Goal: Information Seeking & Learning: Learn about a topic

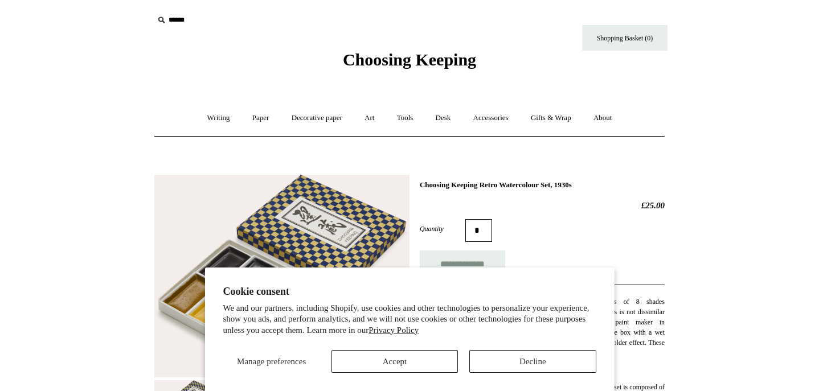
click at [518, 355] on button "Decline" at bounding box center [532, 361] width 126 height 23
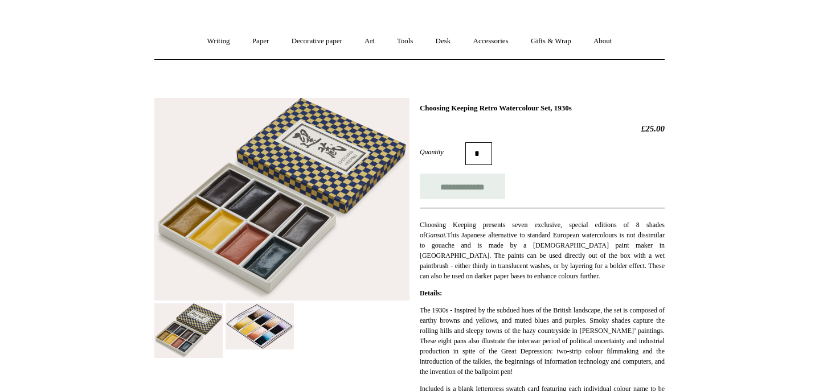
scroll to position [79, 0]
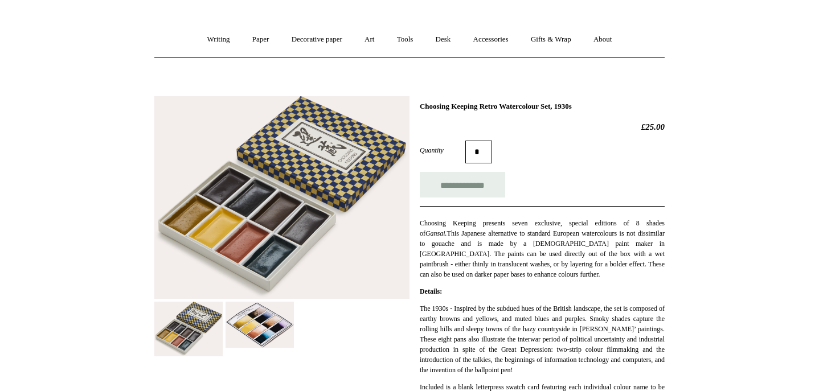
click at [272, 313] on img at bounding box center [260, 325] width 68 height 46
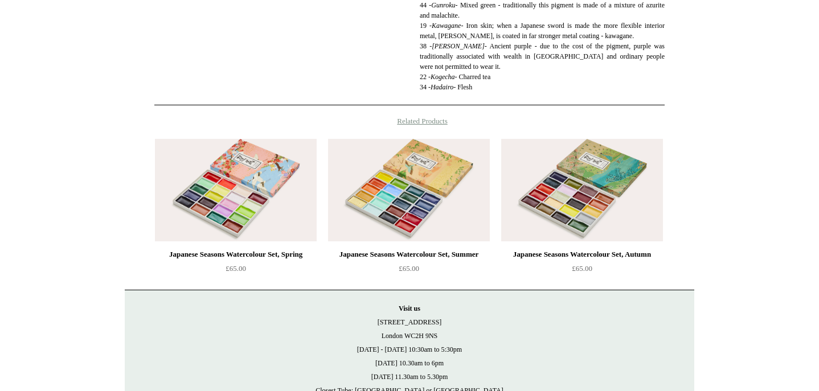
scroll to position [700, 0]
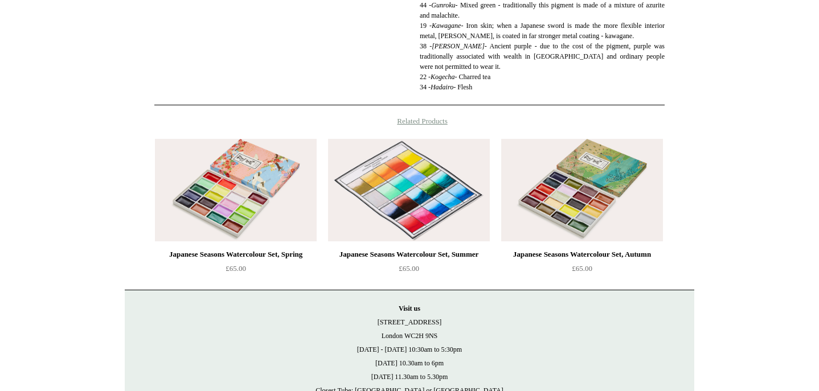
click at [402, 212] on img at bounding box center [409, 190] width 162 height 103
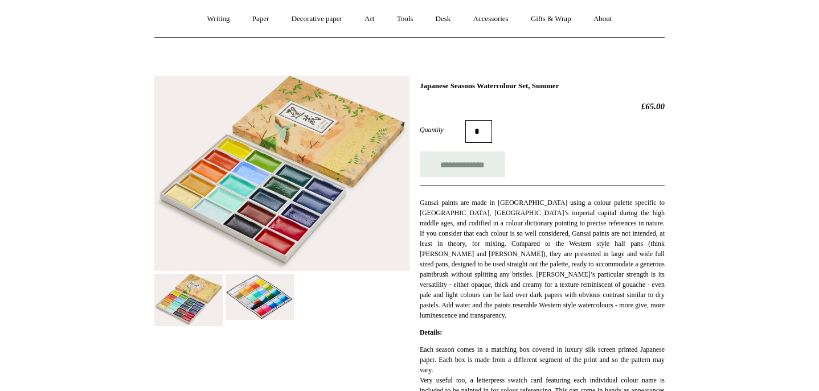
scroll to position [100, 0]
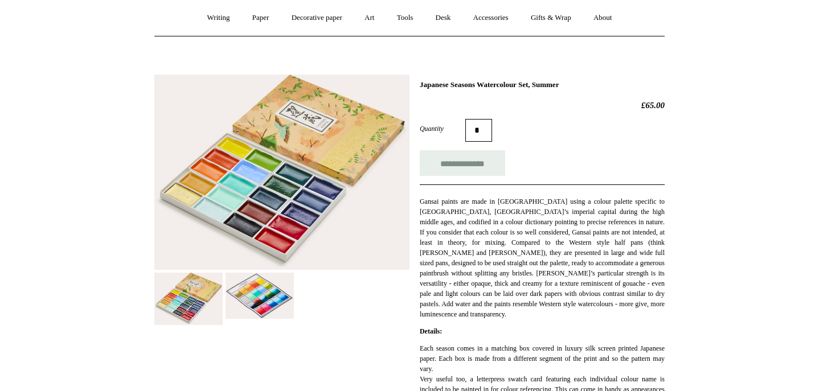
click at [276, 302] on img at bounding box center [260, 296] width 68 height 46
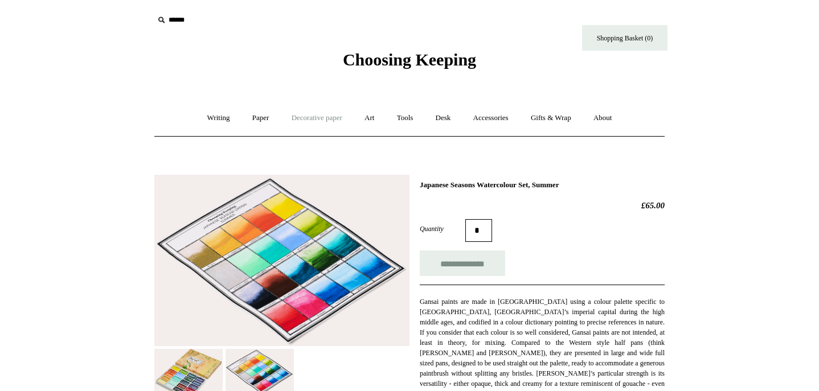
scroll to position [0, 0]
click at [371, 119] on link "Art +" at bounding box center [369, 118] width 30 height 30
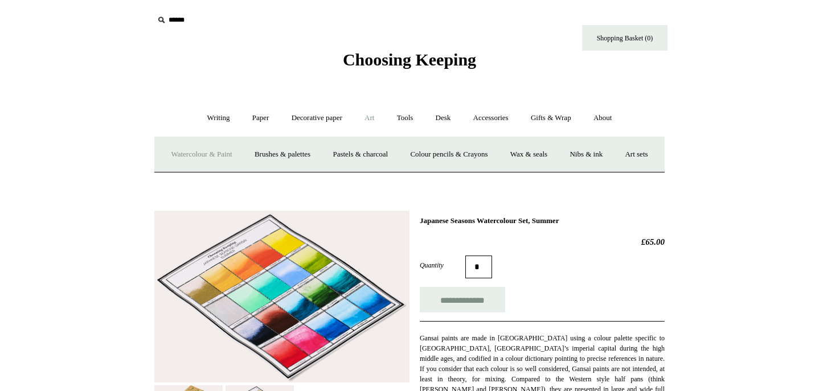
click at [233, 154] on link "Watercolour & Paint" at bounding box center [201, 155] width 81 height 30
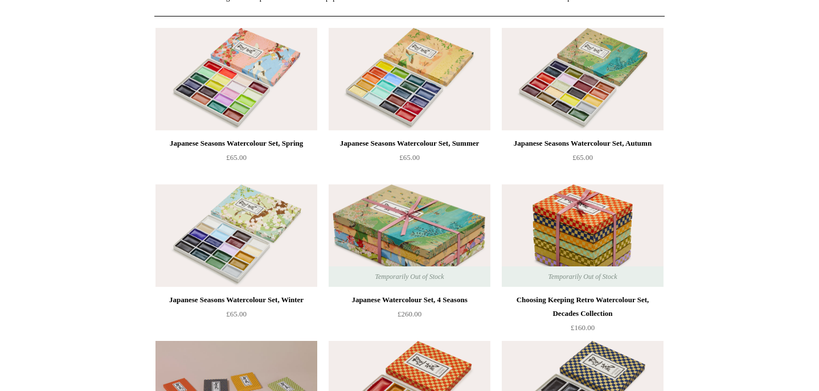
scroll to position [121, 0]
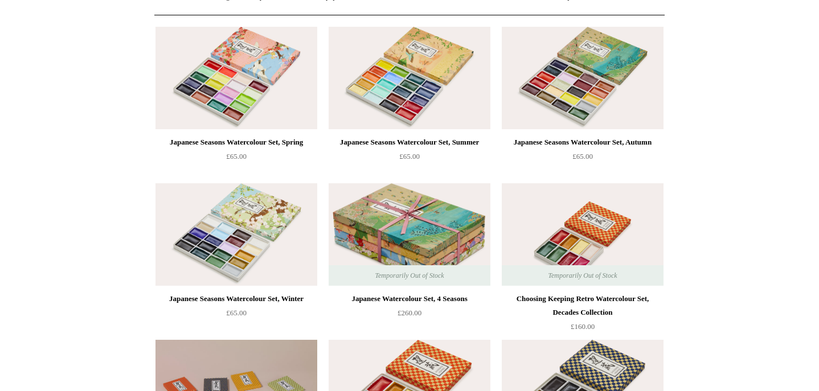
click at [602, 222] on img at bounding box center [583, 234] width 162 height 103
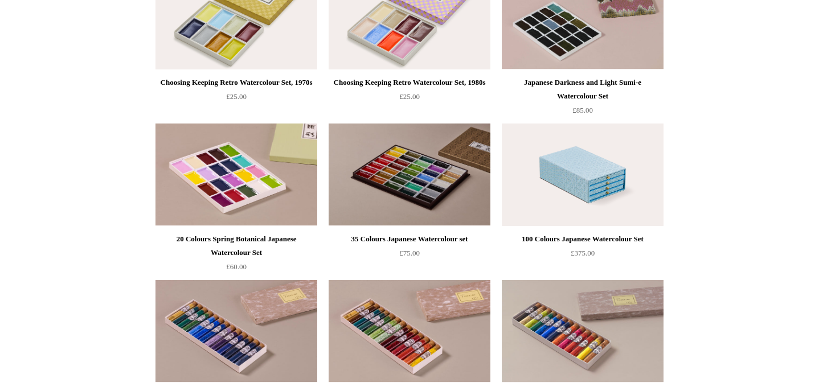
scroll to position [810, 0]
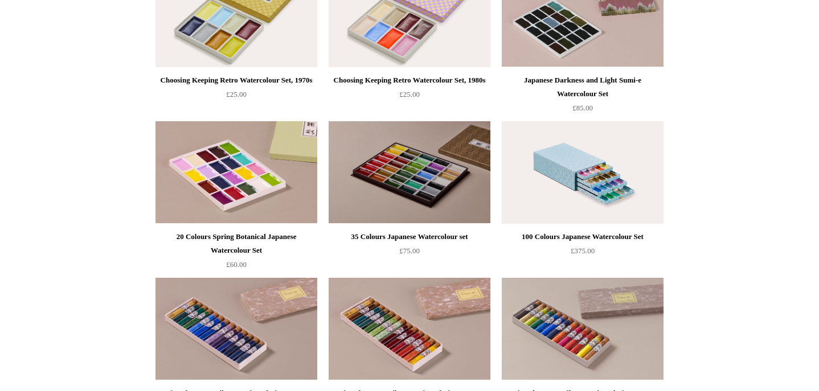
click at [575, 159] on img at bounding box center [583, 172] width 162 height 103
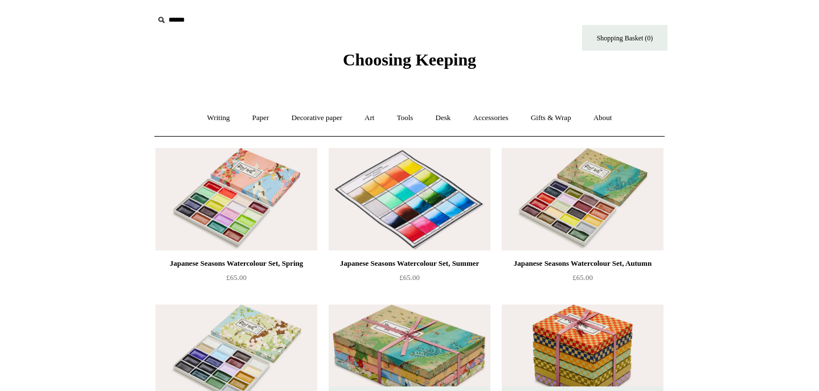
scroll to position [0, 0]
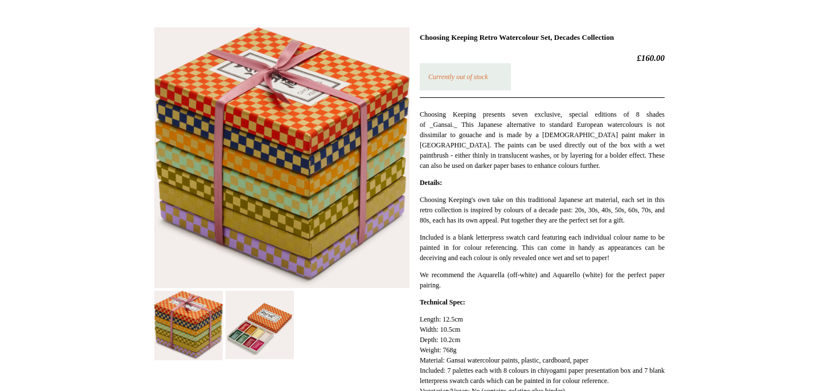
scroll to position [238, 0]
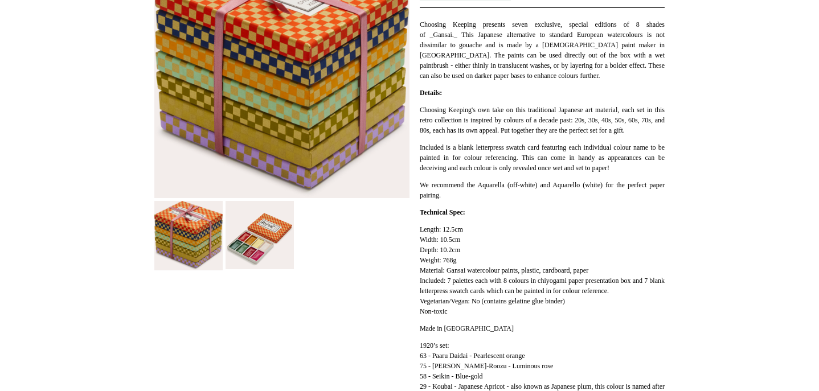
click at [271, 257] on img at bounding box center [260, 235] width 68 height 68
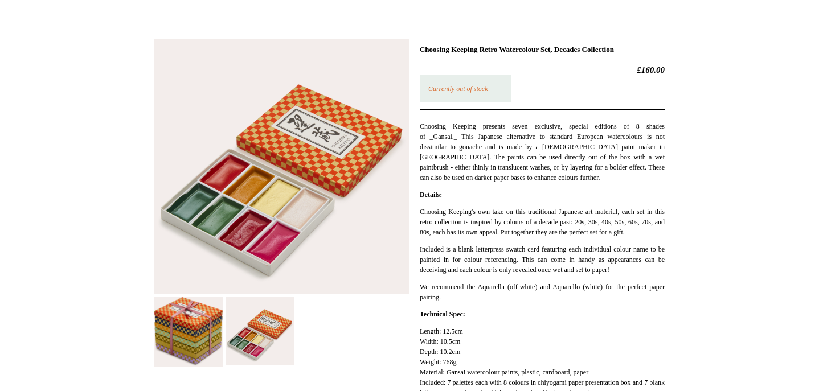
scroll to position [125, 0]
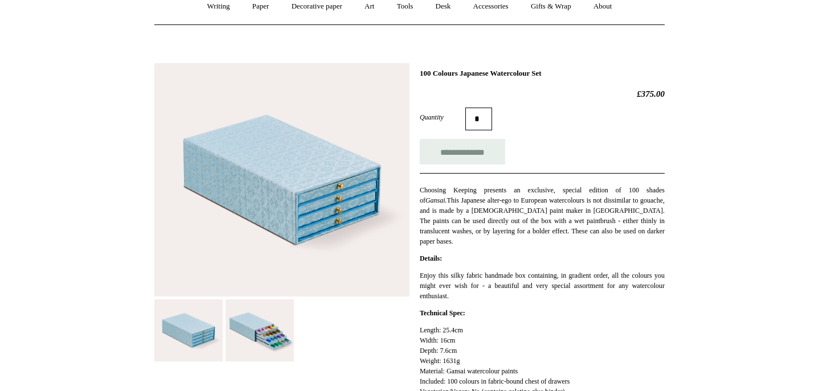
scroll to position [121, 0]
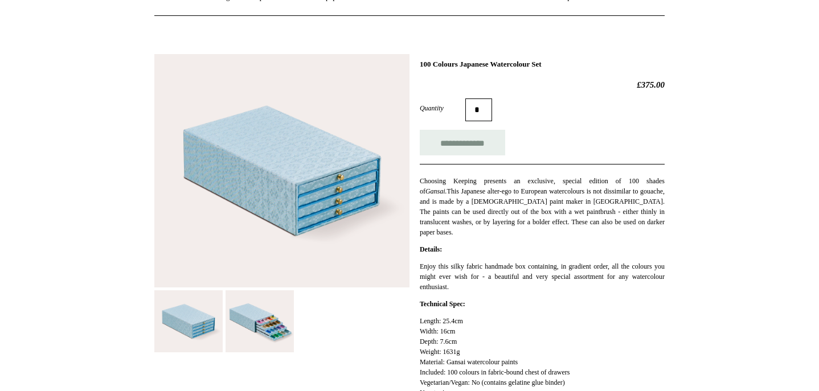
click at [268, 310] on img at bounding box center [260, 322] width 68 height 63
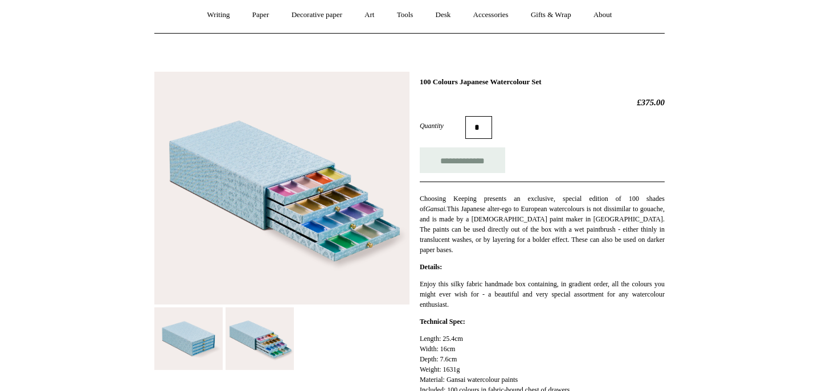
scroll to position [105, 0]
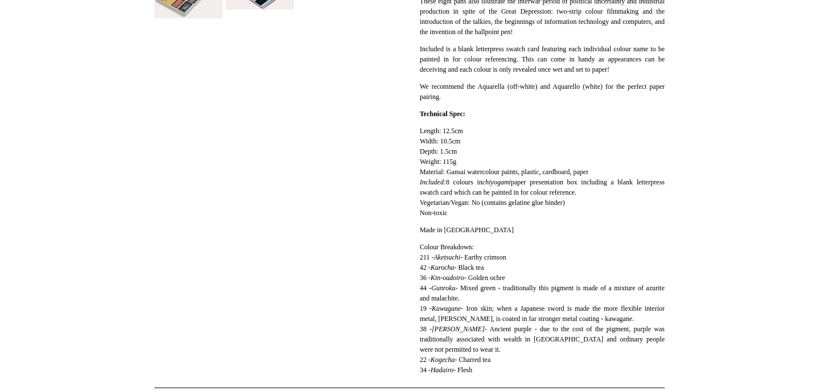
scroll to position [325, 0]
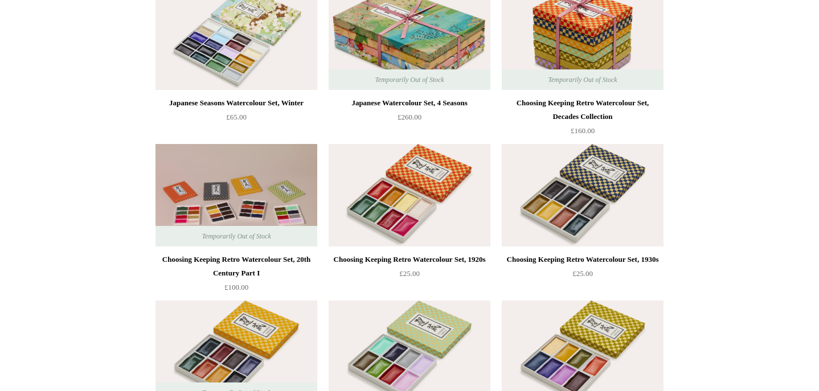
scroll to position [326, 0]
